Goal: Check status: Check status

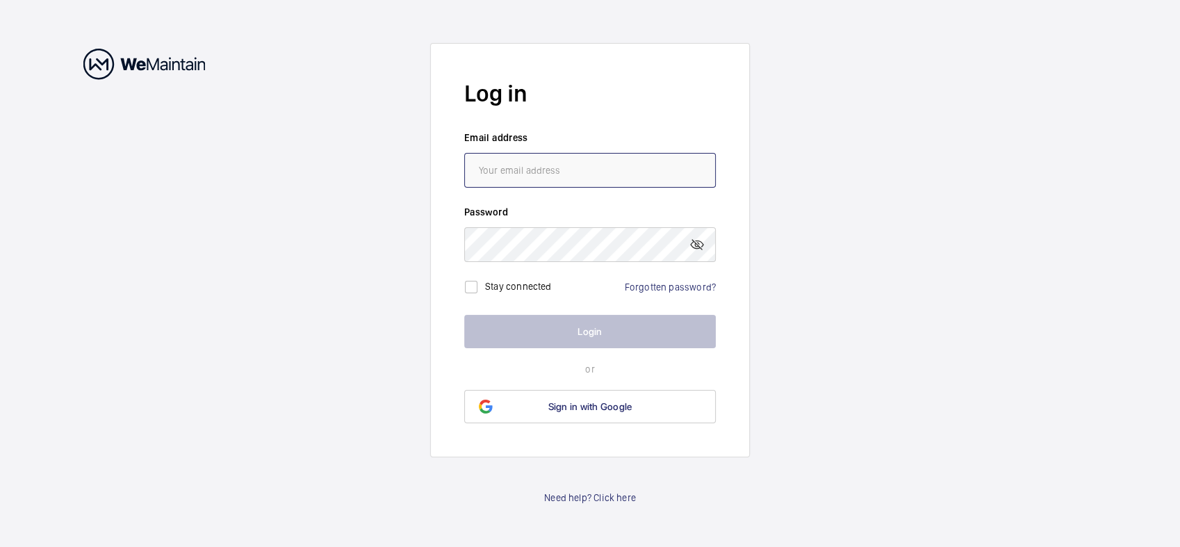
type input "[EMAIL_ADDRESS][DOMAIN_NAME]"
click at [472, 289] on input "checkbox" at bounding box center [471, 287] width 28 height 28
checkbox input "true"
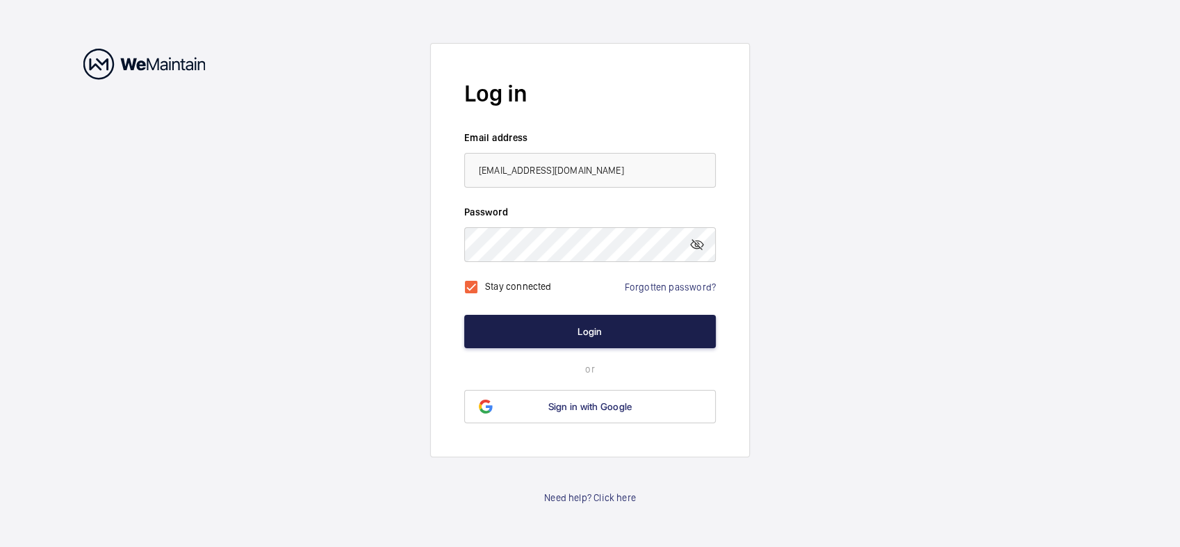
click at [593, 333] on button "Login" at bounding box center [589, 331] width 251 height 33
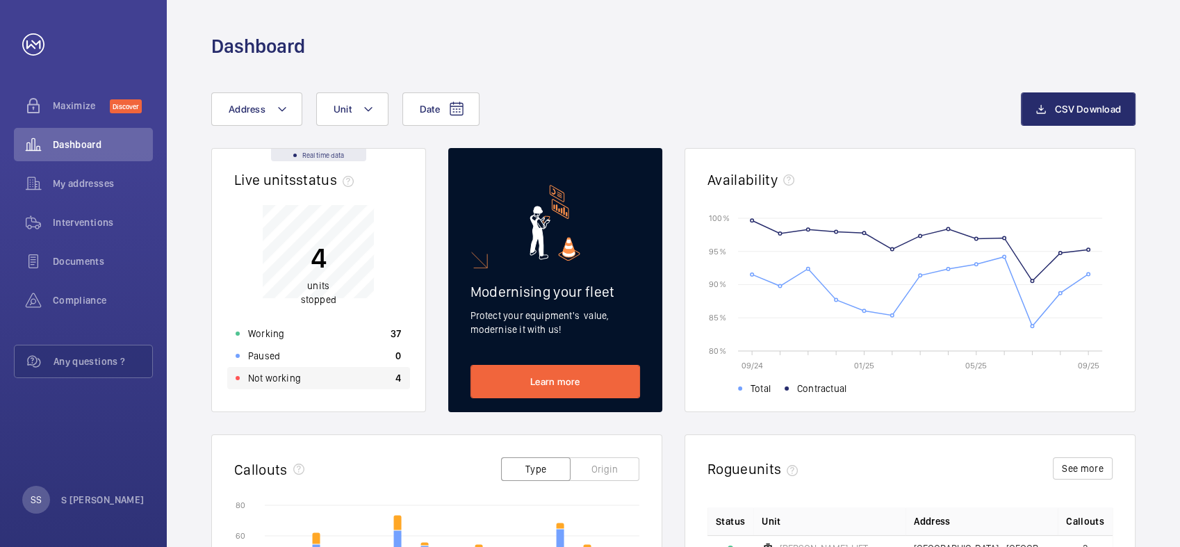
click at [270, 376] on p "Not working" at bounding box center [274, 378] width 53 height 14
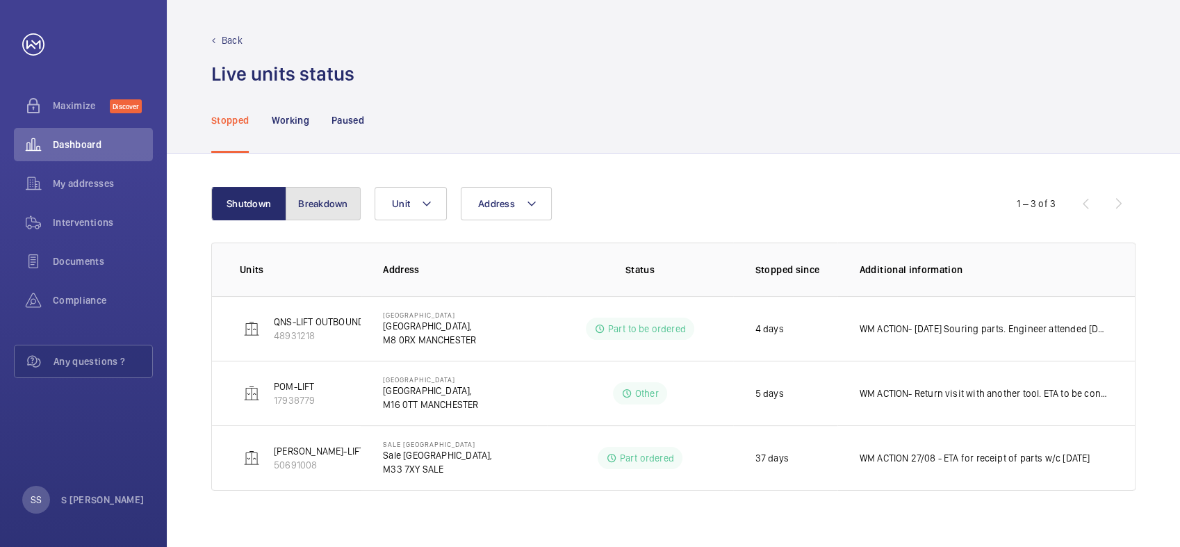
drag, startPoint x: 325, startPoint y: 206, endPoint x: 349, endPoint y: 262, distance: 61.3
click at [326, 206] on button "Breakdown" at bounding box center [323, 203] width 75 height 33
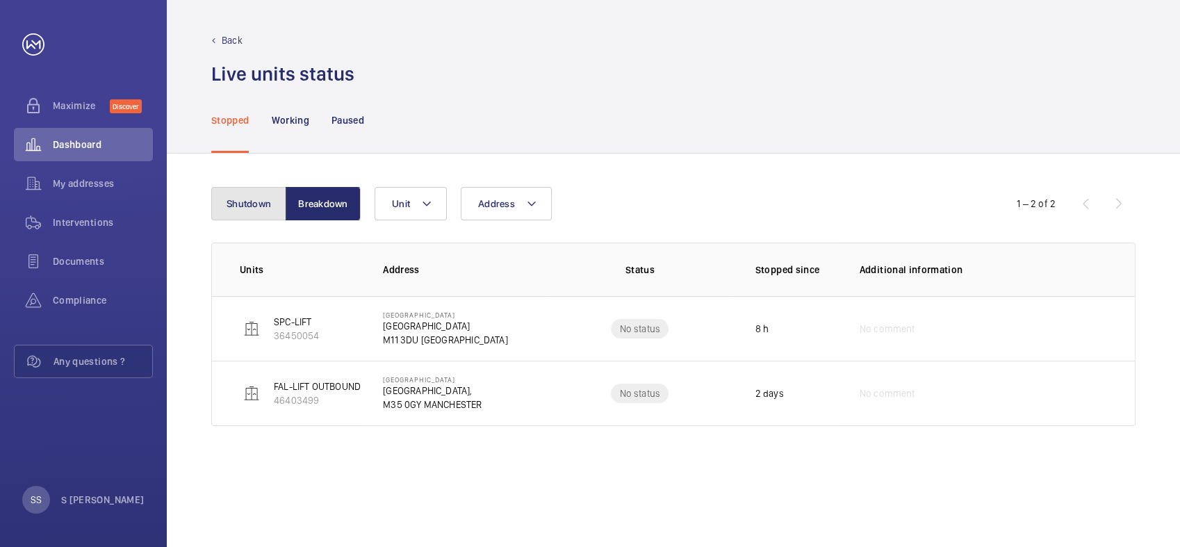
drag, startPoint x: 234, startPoint y: 208, endPoint x: 268, endPoint y: 268, distance: 68.8
click at [234, 209] on button "Shutdown" at bounding box center [248, 203] width 75 height 33
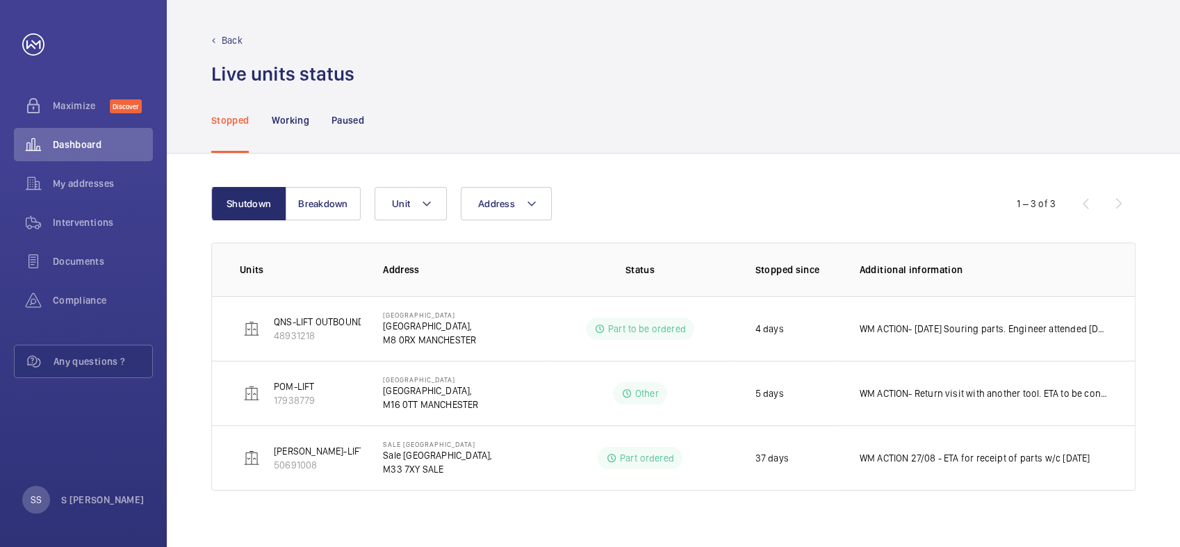
click at [715, 92] on div "Stopped Working Paused" at bounding box center [673, 120] width 924 height 66
